Goal: Transaction & Acquisition: Purchase product/service

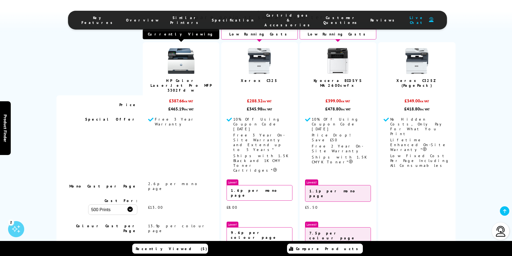
scroll to position [1542, 0]
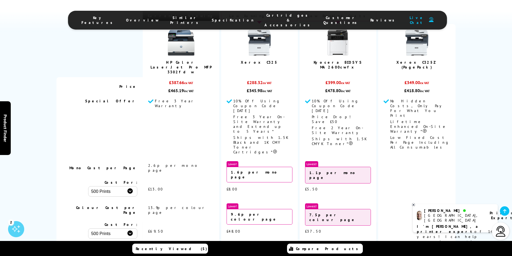
click at [265, 57] on link at bounding box center [259, 43] width 27 height 28
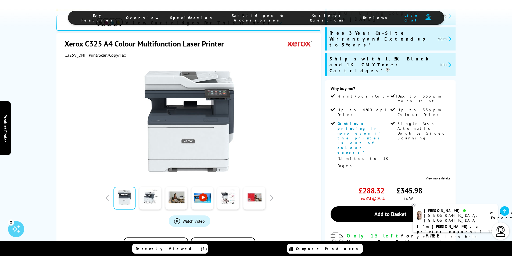
scroll to position [107, 0]
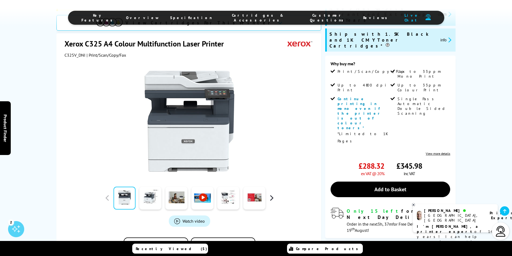
click at [272, 194] on button "button" at bounding box center [271, 198] width 8 height 8
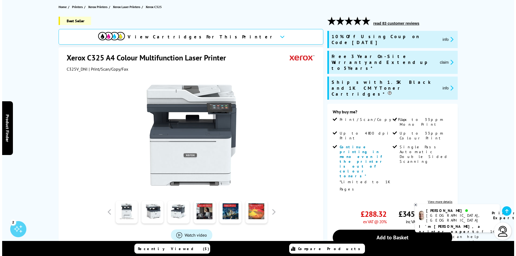
scroll to position [54, 0]
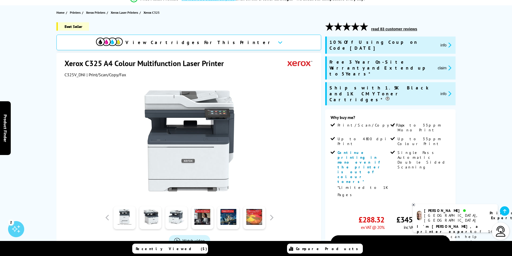
click at [439, 42] on button "info" at bounding box center [446, 45] width 14 height 6
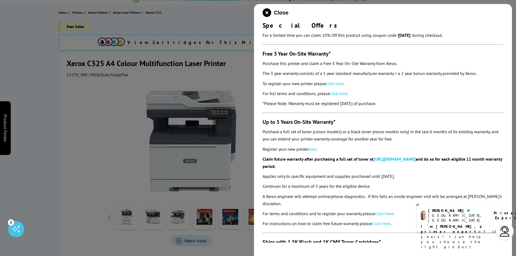
scroll to position [41, 0]
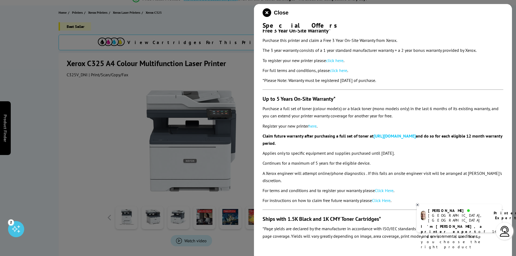
click at [102, 160] on div at bounding box center [258, 128] width 516 height 256
click at [418, 205] on icon at bounding box center [417, 205] width 3 height 4
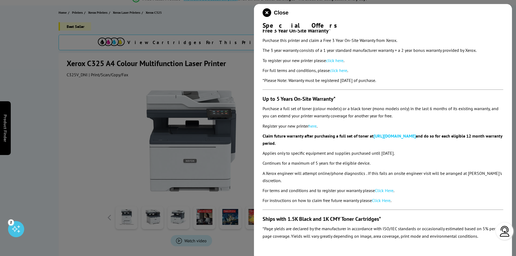
scroll to position [0, 0]
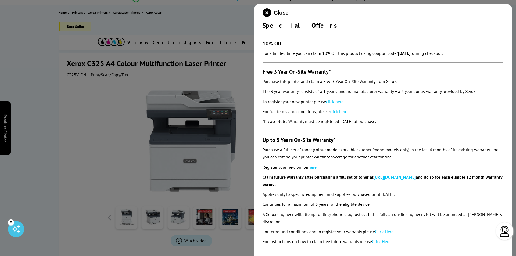
drag, startPoint x: 414, startPoint y: 53, endPoint x: 399, endPoint y: 52, distance: 14.9
click at [399, 52] on strong "AUGUST10" at bounding box center [404, 53] width 12 height 5
copy strong "AUGUST10"
click at [38, 171] on div at bounding box center [258, 128] width 516 height 256
click at [270, 13] on icon "close modal" at bounding box center [266, 12] width 9 height 9
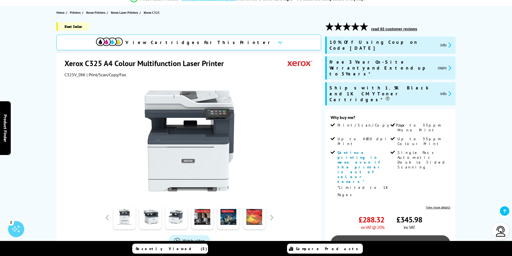
click at [396, 235] on link "Add to Basket" at bounding box center [390, 243] width 120 height 16
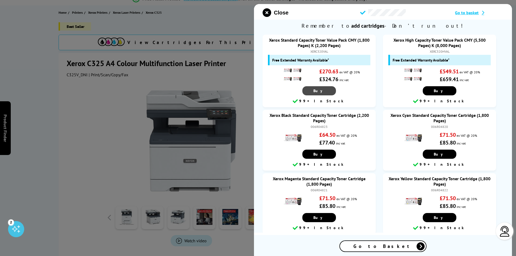
click at [319, 92] on span "Buy" at bounding box center [319, 90] width 12 height 5
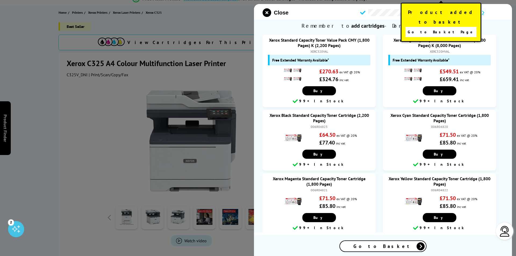
click at [456, 27] on link "Go to Basket Page" at bounding box center [440, 32] width 71 height 10
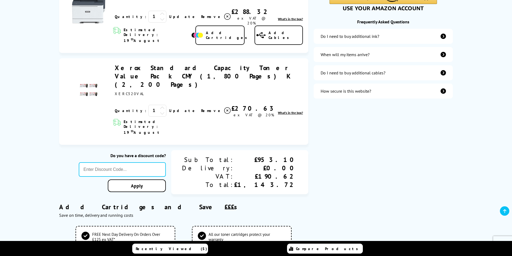
scroll to position [215, 0]
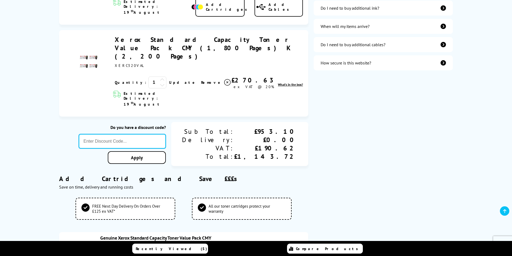
click at [163, 134] on input "text" at bounding box center [122, 141] width 87 height 15
paste input "[DATE]"
type input "[DATE]"
click at [166, 151] on link "Apply" at bounding box center [137, 157] width 58 height 13
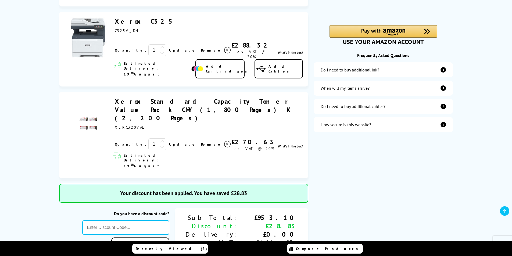
scroll to position [134, 0]
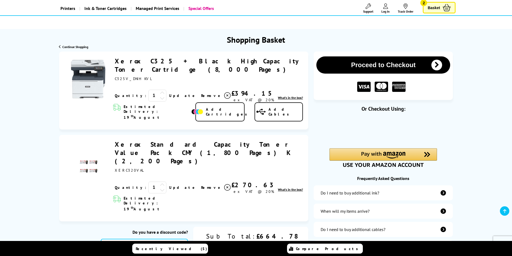
scroll to position [0, 0]
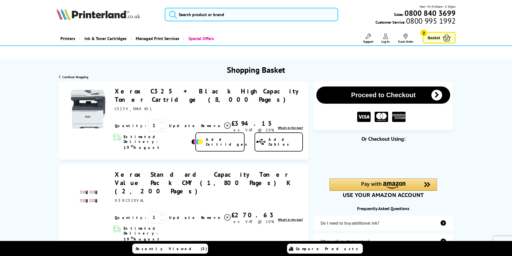
click at [155, 170] on link "Xerox Standard Capacity Toner Value Pack CMY (1,800 Pages) K (2,200 Pages)" at bounding box center [203, 182] width 177 height 25
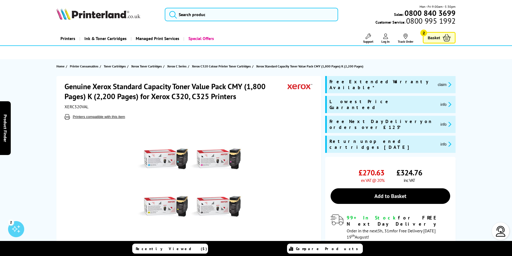
click at [433, 37] on span "Basket" at bounding box center [433, 37] width 12 height 7
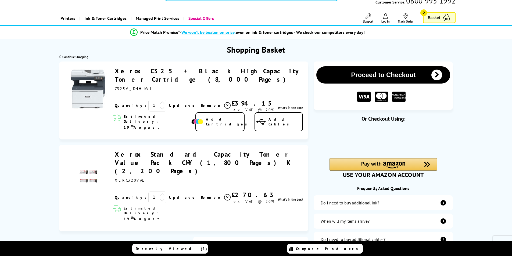
scroll to position [27, 0]
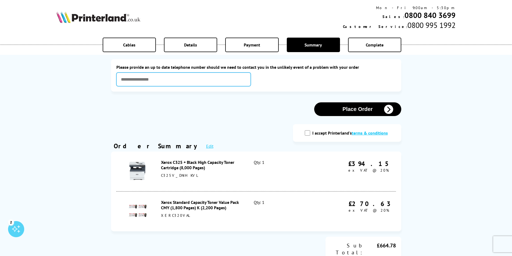
click at [140, 81] on input "text" at bounding box center [183, 80] width 134 height 14
type input "**********"
click at [363, 108] on button "Place Order" at bounding box center [357, 109] width 87 height 14
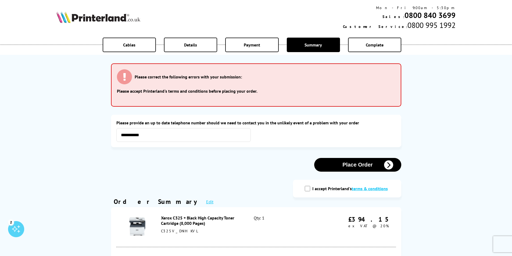
click at [309, 191] on input "I accept Printerland's terms & conditions" at bounding box center [307, 188] width 5 height 5
checkbox input "true"
click at [366, 164] on button "Place Order" at bounding box center [357, 165] width 87 height 14
